Goal: Task Accomplishment & Management: Use online tool/utility

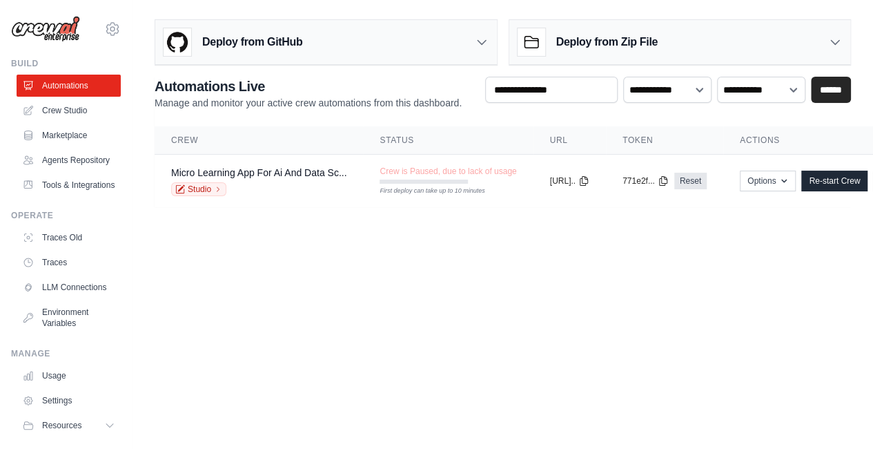
click at [61, 37] on img at bounding box center [45, 29] width 69 height 26
click at [59, 33] on img at bounding box center [45, 29] width 69 height 26
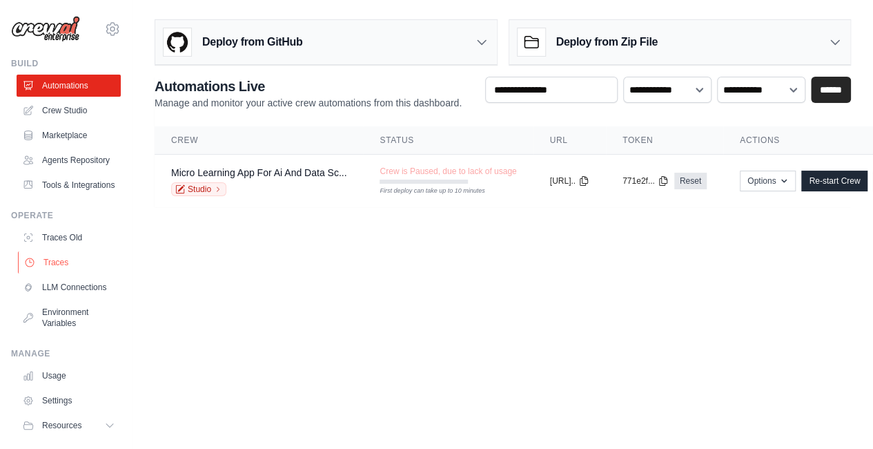
drag, startPoint x: 59, startPoint y: 33, endPoint x: 95, endPoint y: 275, distance: 244.9
click at [95, 275] on div "vinayakforgames@gmail.com Settings Build Automations" at bounding box center [66, 224] width 133 height 449
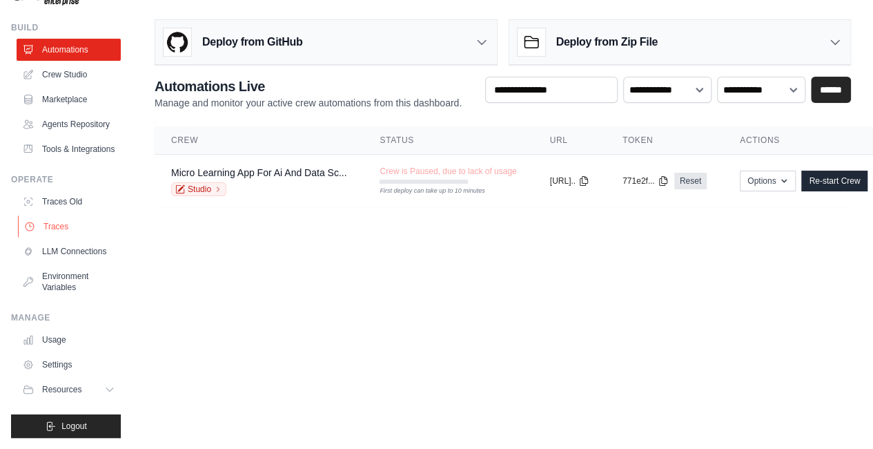
scroll to position [10, 0]
click at [76, 341] on link "Usage" at bounding box center [70, 340] width 104 height 22
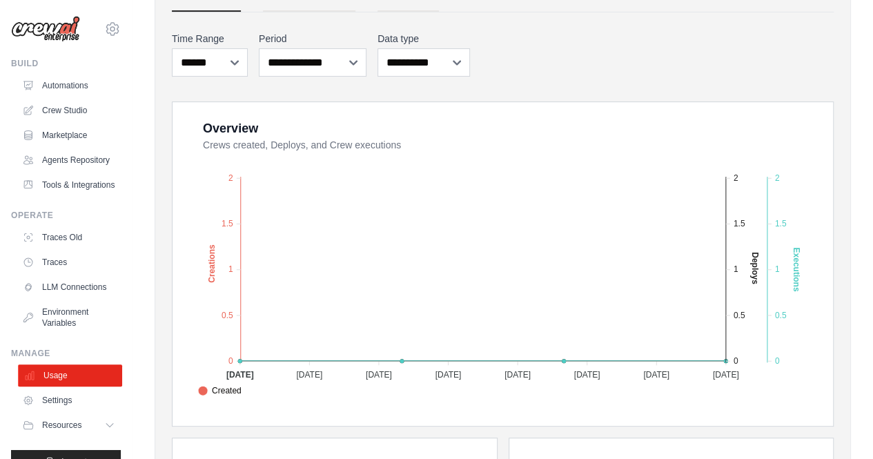
scroll to position [58, 0]
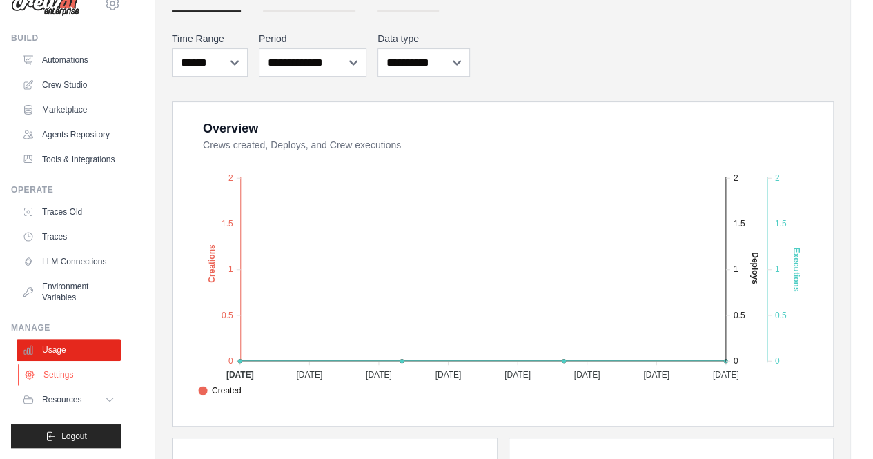
click at [48, 374] on link "Settings" at bounding box center [70, 375] width 104 height 22
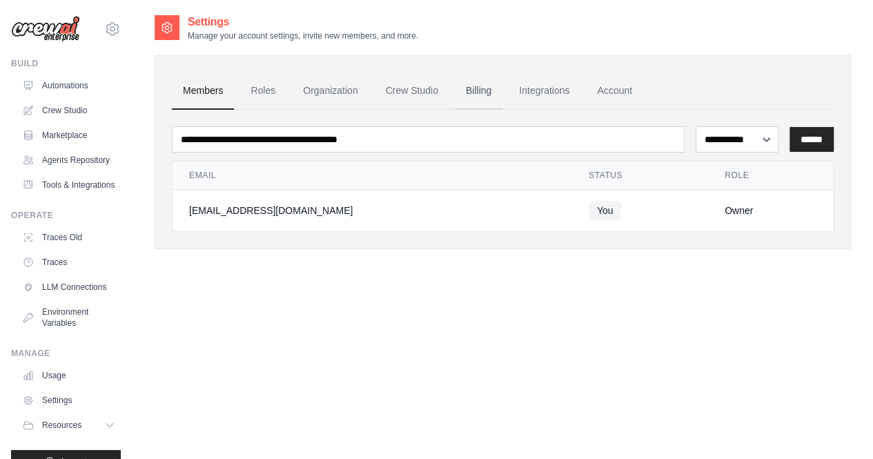
click at [473, 90] on link "Billing" at bounding box center [479, 90] width 48 height 37
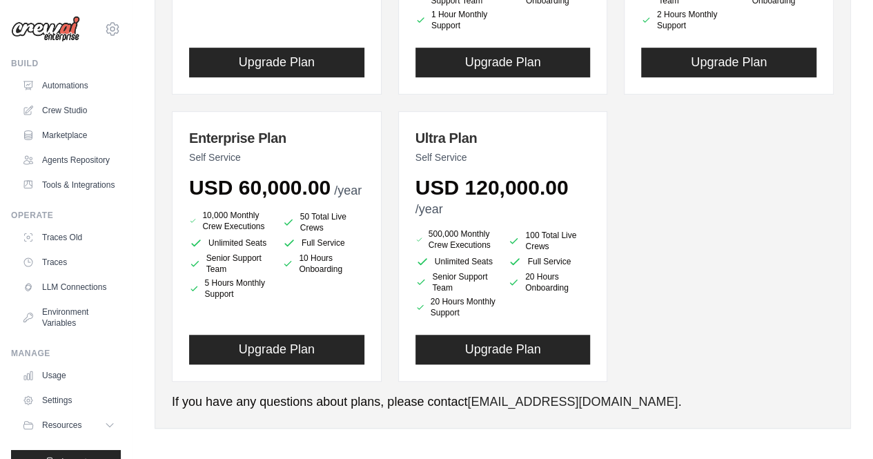
scroll to position [279, 0]
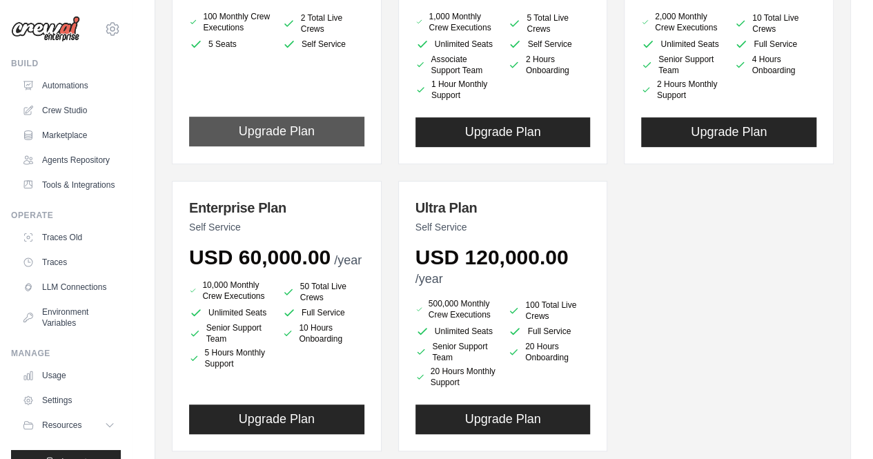
click at [332, 126] on button "Upgrade Plan" at bounding box center [276, 132] width 175 height 30
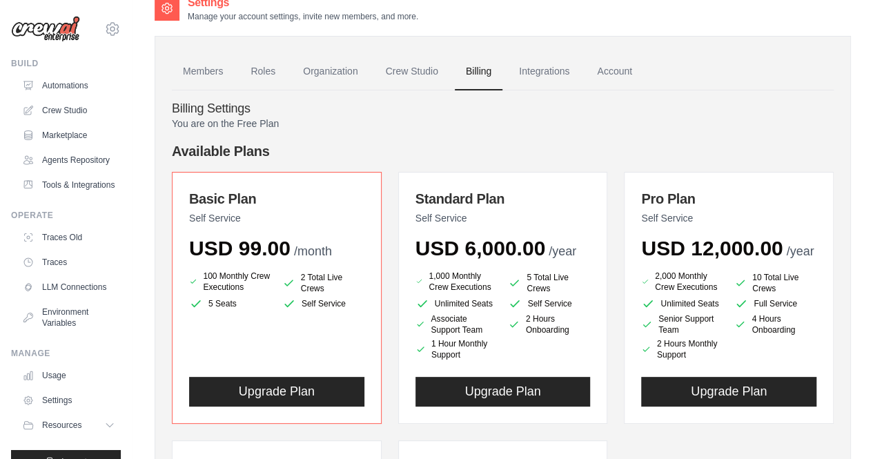
scroll to position [0, 0]
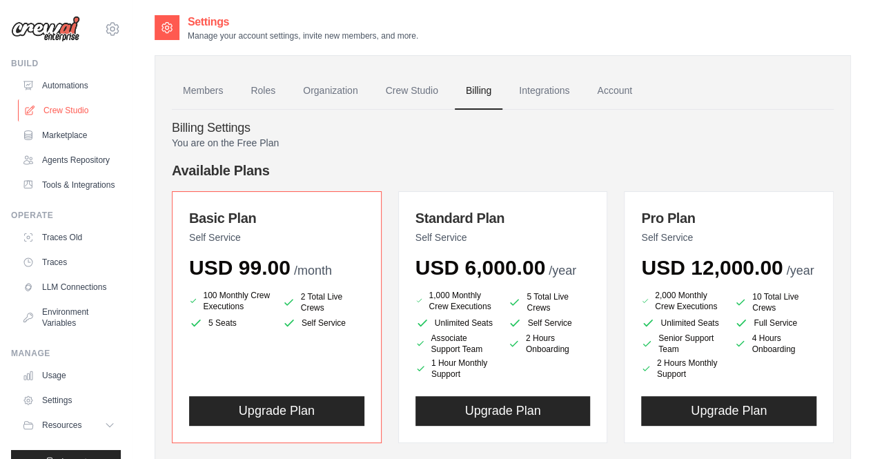
click at [66, 108] on link "Crew Studio" at bounding box center [70, 110] width 104 height 22
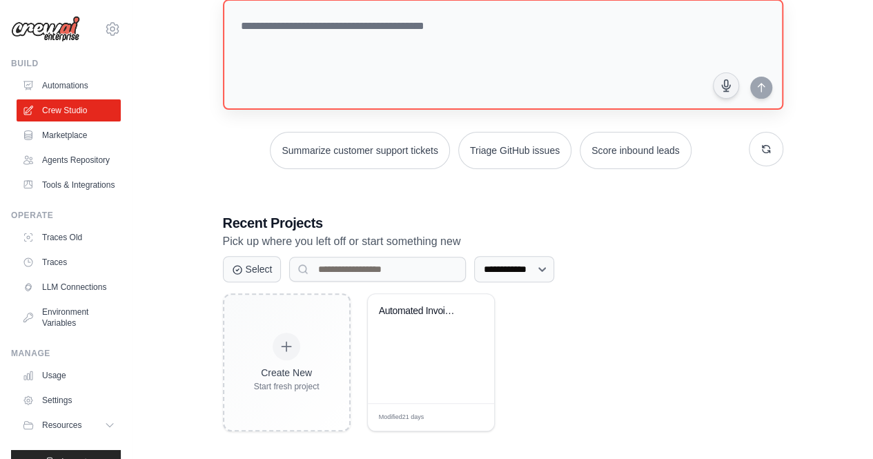
scroll to position [96, 0]
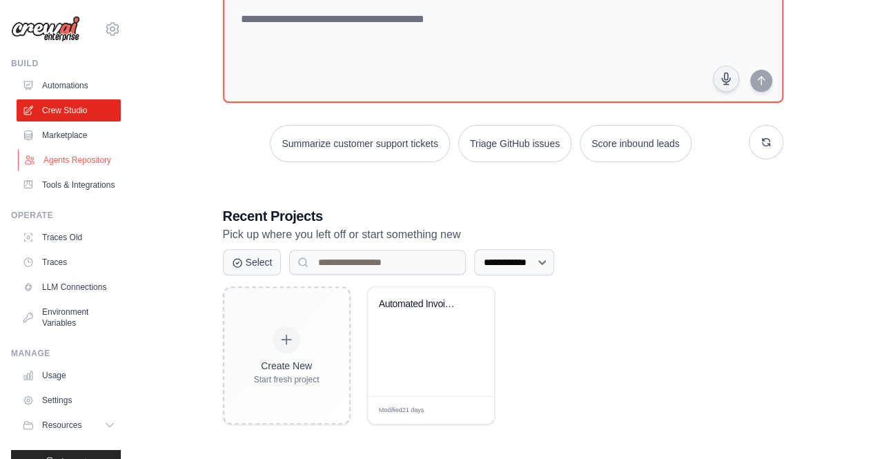
click at [64, 168] on link "Agents Repository" at bounding box center [70, 160] width 104 height 22
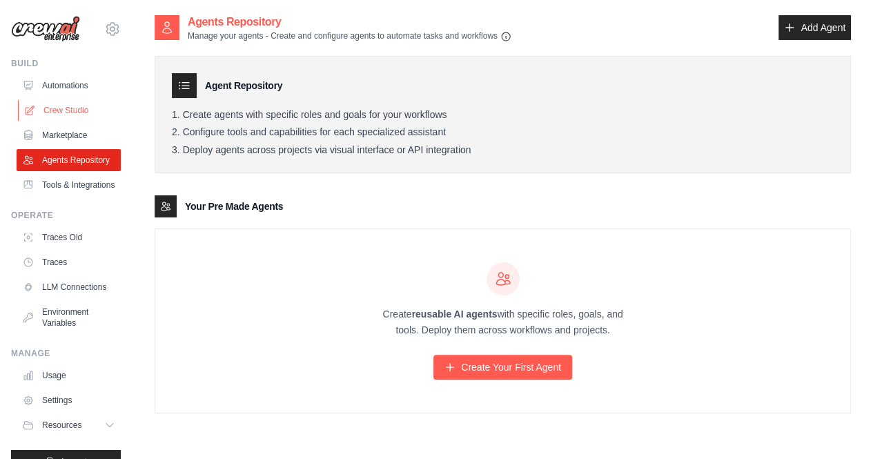
click at [68, 107] on link "Crew Studio" at bounding box center [70, 110] width 104 height 22
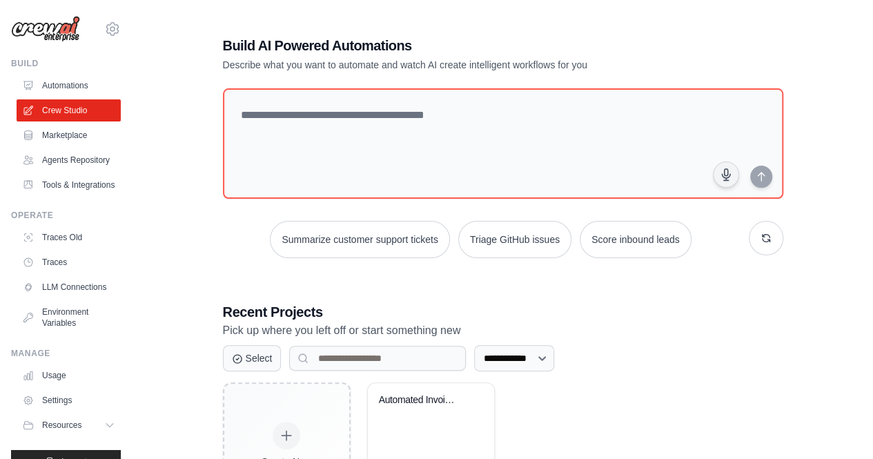
scroll to position [96, 0]
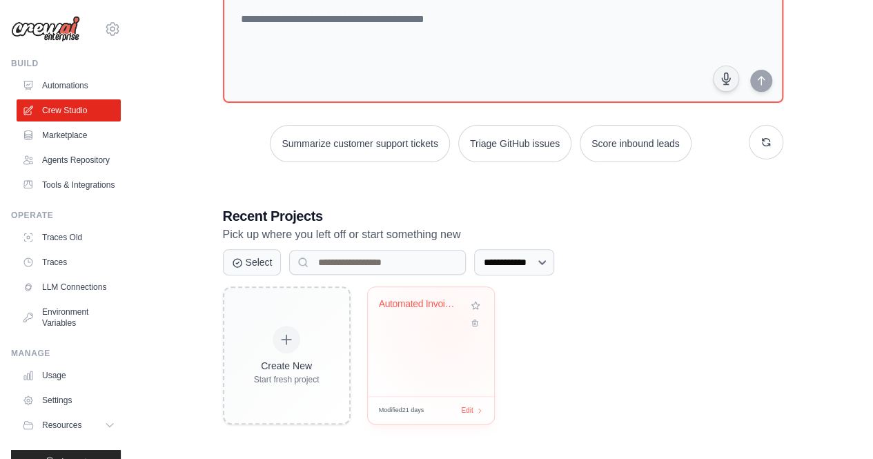
click at [447, 327] on div "Automated Invoice & Payment Trackin..." at bounding box center [431, 341] width 126 height 109
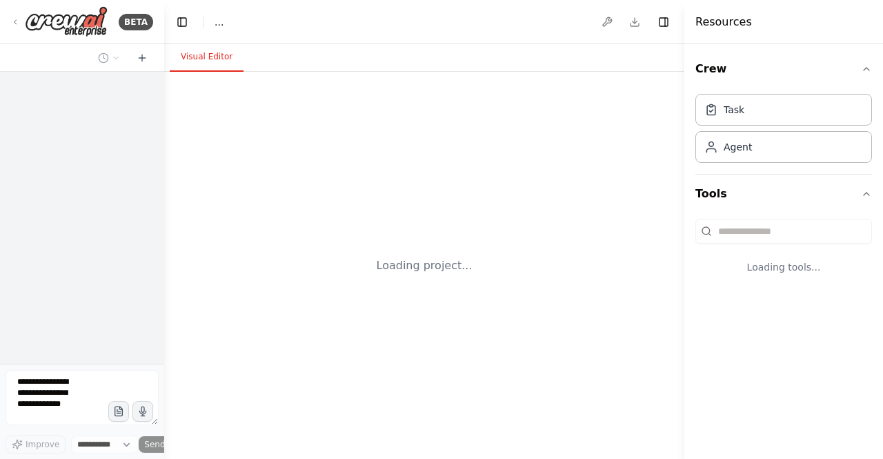
select select "****"
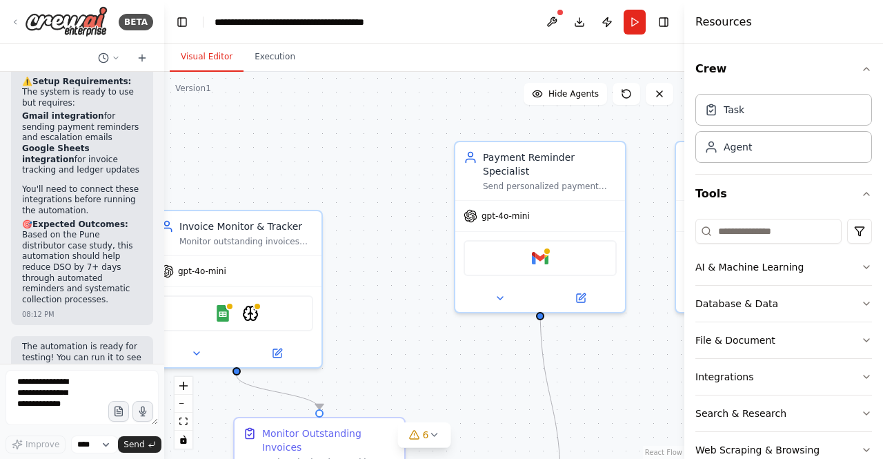
scroll to position [2188, 0]
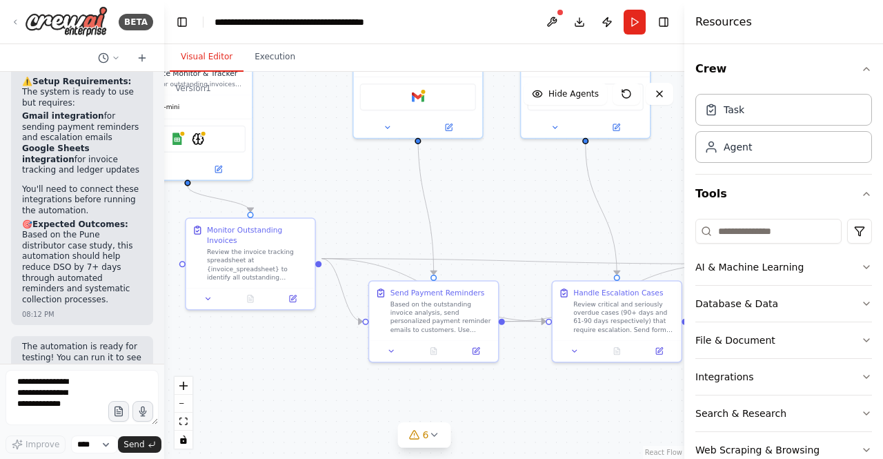
drag, startPoint x: 549, startPoint y: 408, endPoint x: 416, endPoint y: 223, distance: 228.4
click at [416, 223] on div ".deletable-edge-delete-btn { width: 20px; height: 20px; border: 0px solid #ffff…" at bounding box center [424, 265] width 520 height 387
click at [634, 26] on button "Run" at bounding box center [635, 22] width 22 height 25
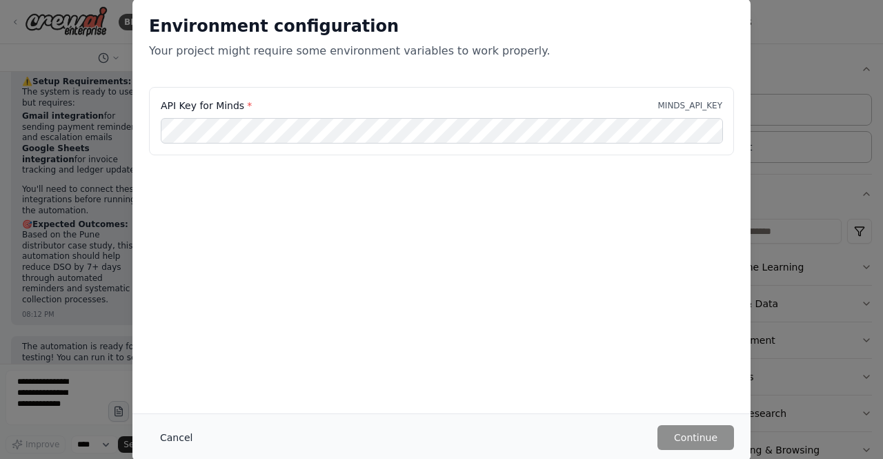
click at [173, 445] on button "Cancel" at bounding box center [176, 437] width 55 height 25
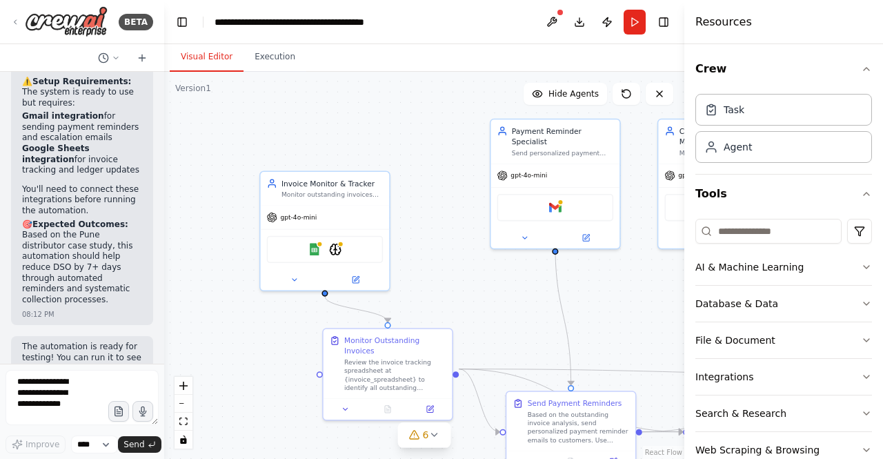
drag, startPoint x: 339, startPoint y: 237, endPoint x: 476, endPoint y: 348, distance: 176.2
click at [476, 348] on div ".deletable-edge-delete-btn { width: 20px; height: 20px; border: 0px solid #ffff…" at bounding box center [424, 265] width 520 height 387
click at [335, 246] on img at bounding box center [335, 247] width 12 height 12
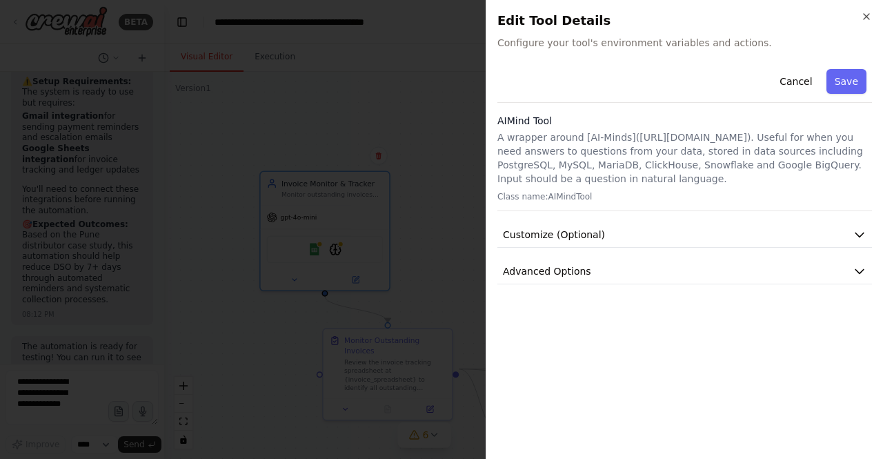
click at [792, 162] on p "A wrapper around [AI-Minds]([URL][DOMAIN_NAME]). Useful for when you need answe…" at bounding box center [685, 157] width 375 height 55
click at [725, 162] on p "A wrapper around [AI-Minds]([URL][DOMAIN_NAME]). Useful for when you need answe…" at bounding box center [685, 157] width 375 height 55
click at [690, 165] on p "A wrapper around [AI-Minds]([URL][DOMAIN_NAME]). Useful for when you need answe…" at bounding box center [685, 157] width 375 height 55
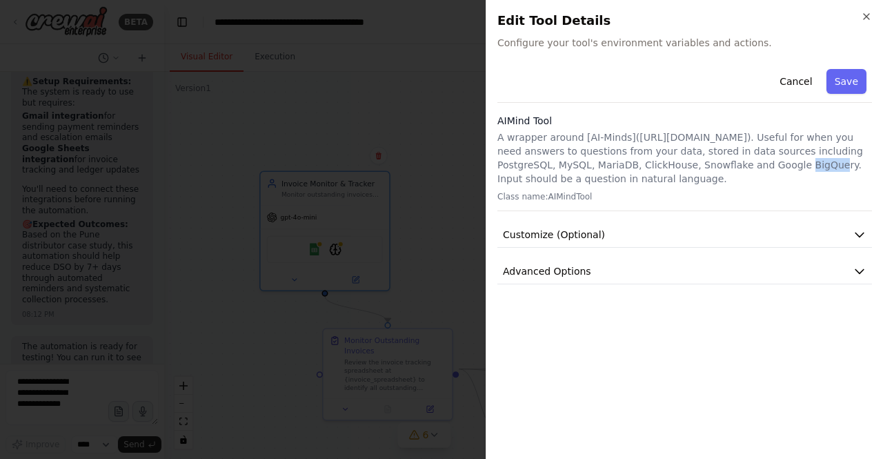
click at [690, 165] on p "A wrapper around [AI-Minds]([URL][DOMAIN_NAME]). Useful for when you need answe…" at bounding box center [685, 157] width 375 height 55
click at [655, 162] on p "A wrapper around [AI-Minds]([URL][DOMAIN_NAME]). Useful for when you need answe…" at bounding box center [685, 157] width 375 height 55
click at [603, 182] on p "A wrapper around [AI-Minds]([URL][DOMAIN_NAME]). Useful for when you need answe…" at bounding box center [685, 157] width 375 height 55
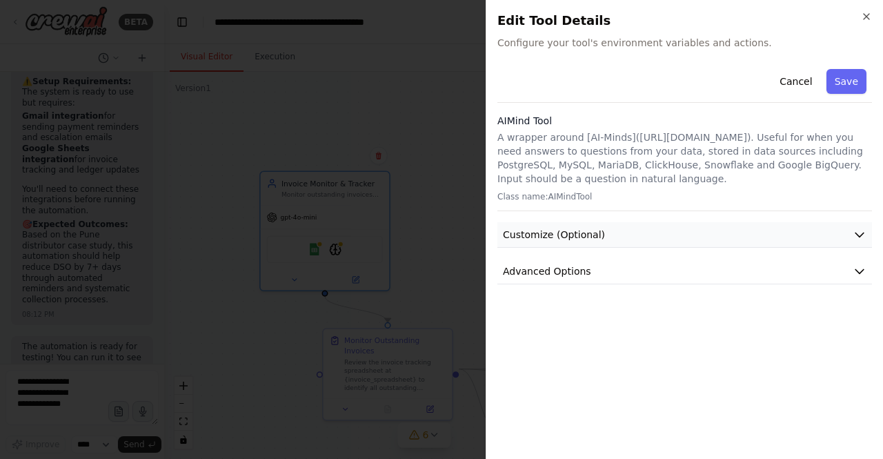
click at [581, 237] on span "Customize (Optional)" at bounding box center [554, 235] width 102 height 14
click at [578, 380] on div "Cancel Save AIMind Tool A wrapper around [AI-Minds]([URL][DOMAIN_NAME]). Useful…" at bounding box center [685, 256] width 375 height 384
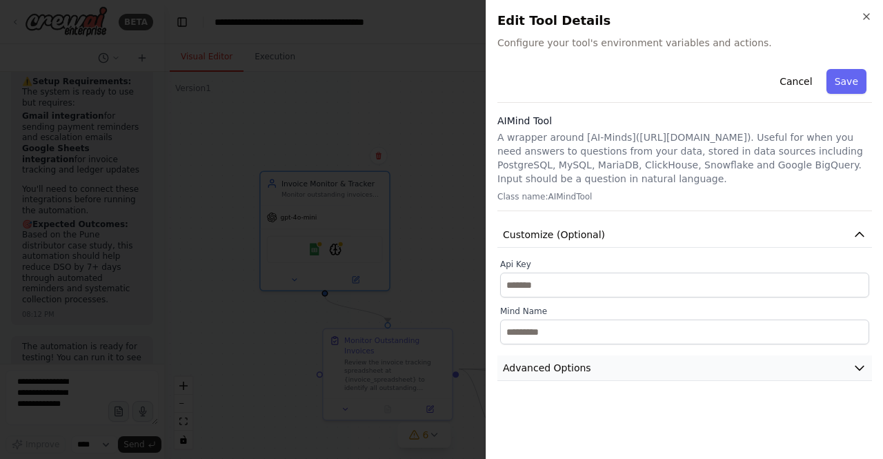
click at [569, 373] on span "Advanced Options" at bounding box center [547, 368] width 88 height 14
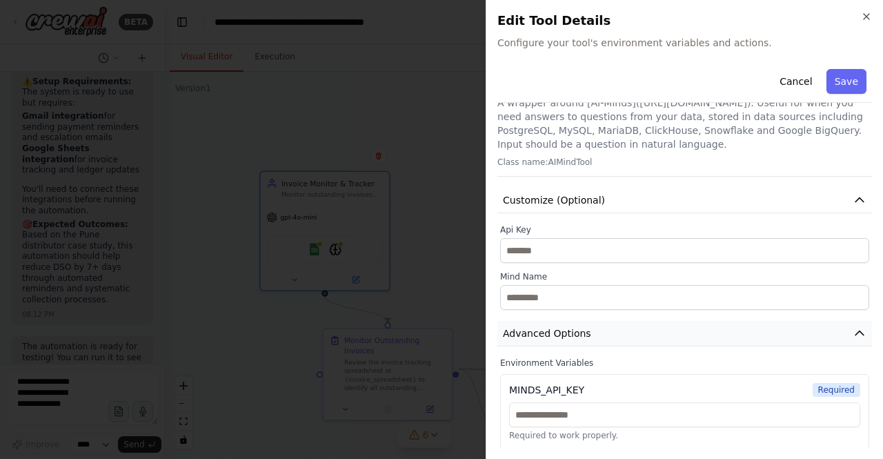
scroll to position [0, 0]
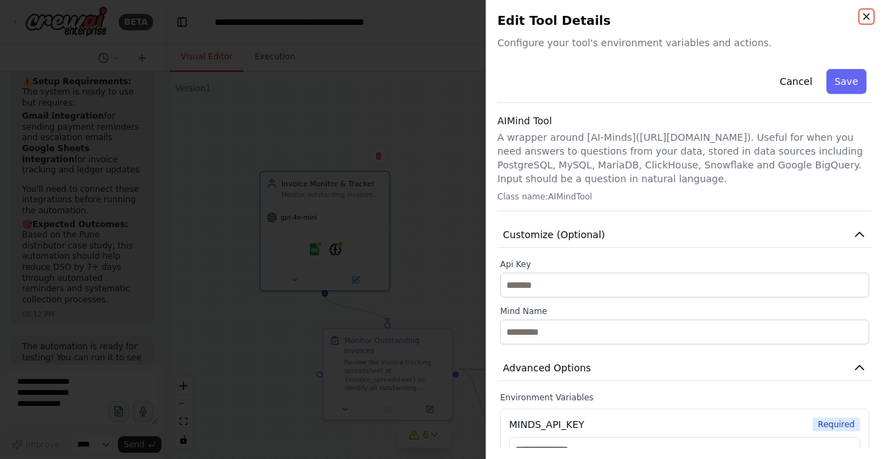
click at [870, 18] on icon "button" at bounding box center [866, 16] width 11 height 11
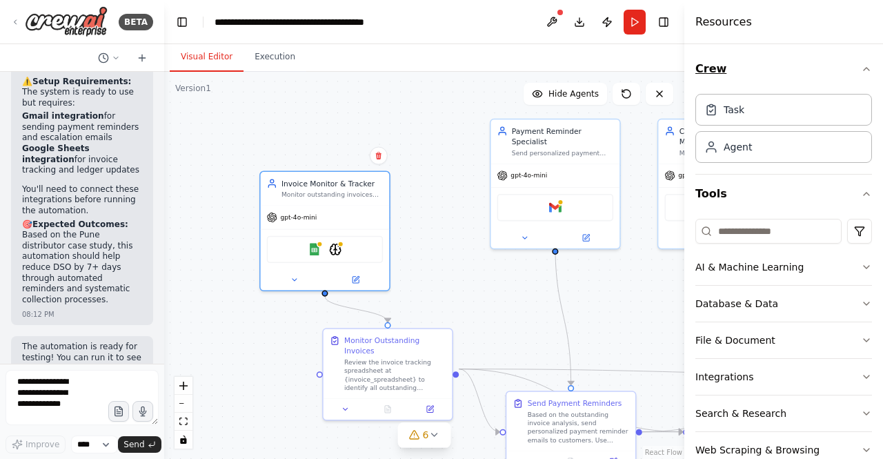
click at [861, 64] on icon "button" at bounding box center [866, 69] width 11 height 11
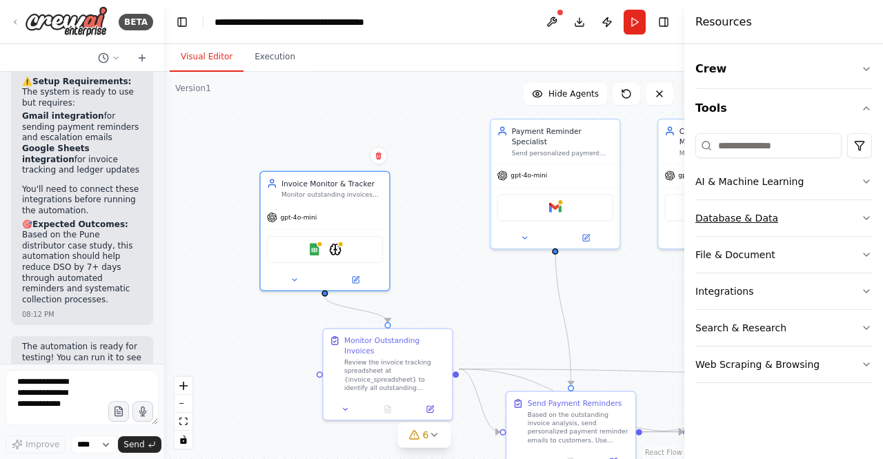
click at [859, 213] on button "Database & Data" at bounding box center [784, 218] width 177 height 36
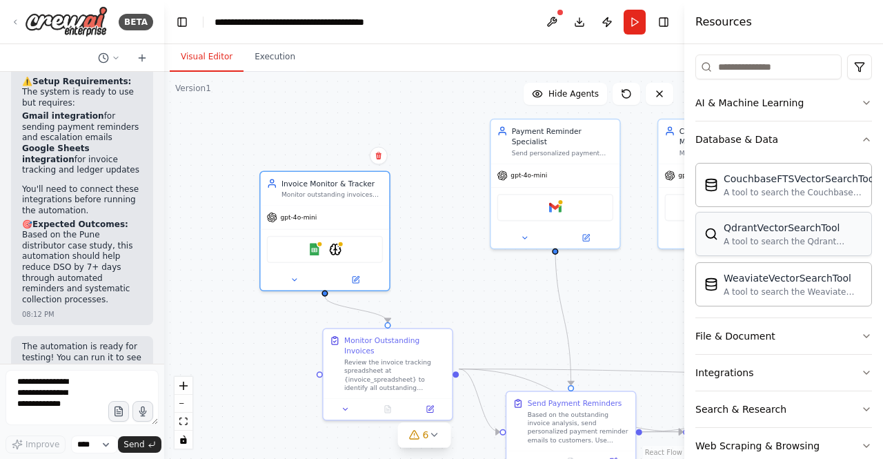
scroll to position [103, 0]
